Goal: Obtain resource: Obtain resource

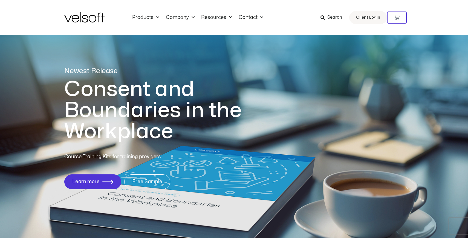
click at [144, 17] on link "Products" at bounding box center [146, 18] width 34 height 6
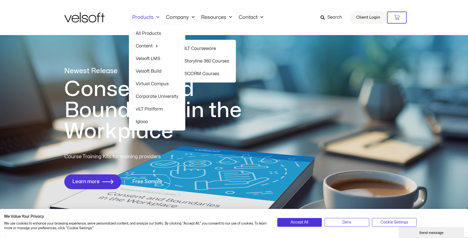
click at [211, 74] on link "SCORM Courses" at bounding box center [207, 73] width 45 height 13
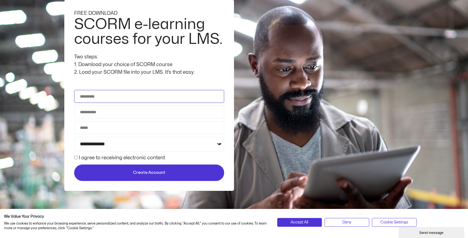
click at [168, 96] on input "Full Name" at bounding box center [149, 96] width 150 height 13
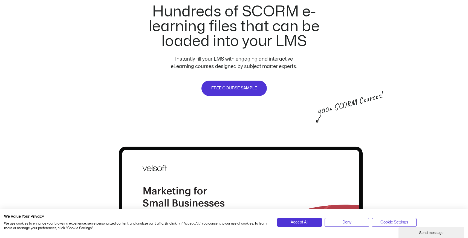
scroll to position [362, 0]
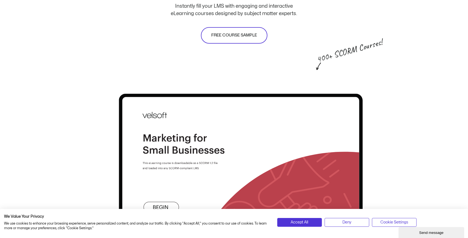
click at [224, 37] on span "FREE COURSE SAMPLE" at bounding box center [234, 35] width 46 height 7
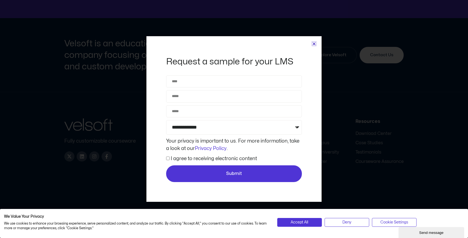
scroll to position [2085, 0]
click at [313, 45] on icon "Close" at bounding box center [314, 44] width 4 height 4
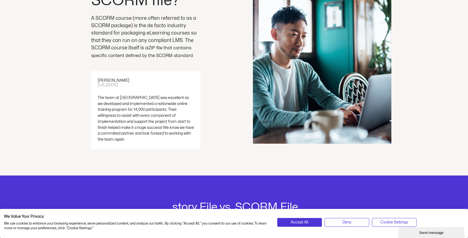
scroll to position [1376, 0]
